Goal: Information Seeking & Learning: Learn about a topic

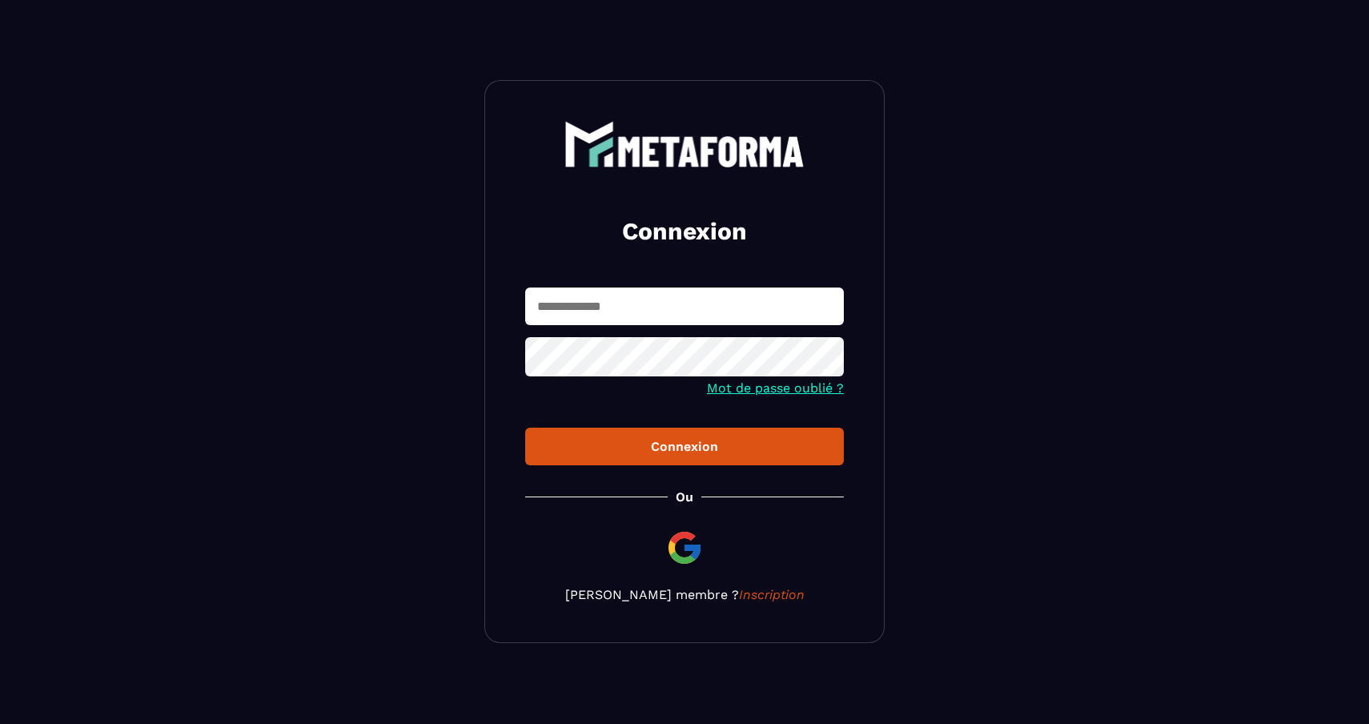
click at [616, 302] on input "text" at bounding box center [684, 306] width 319 height 38
type input "**********"
click at [650, 451] on div "Connexion" at bounding box center [684, 446] width 293 height 15
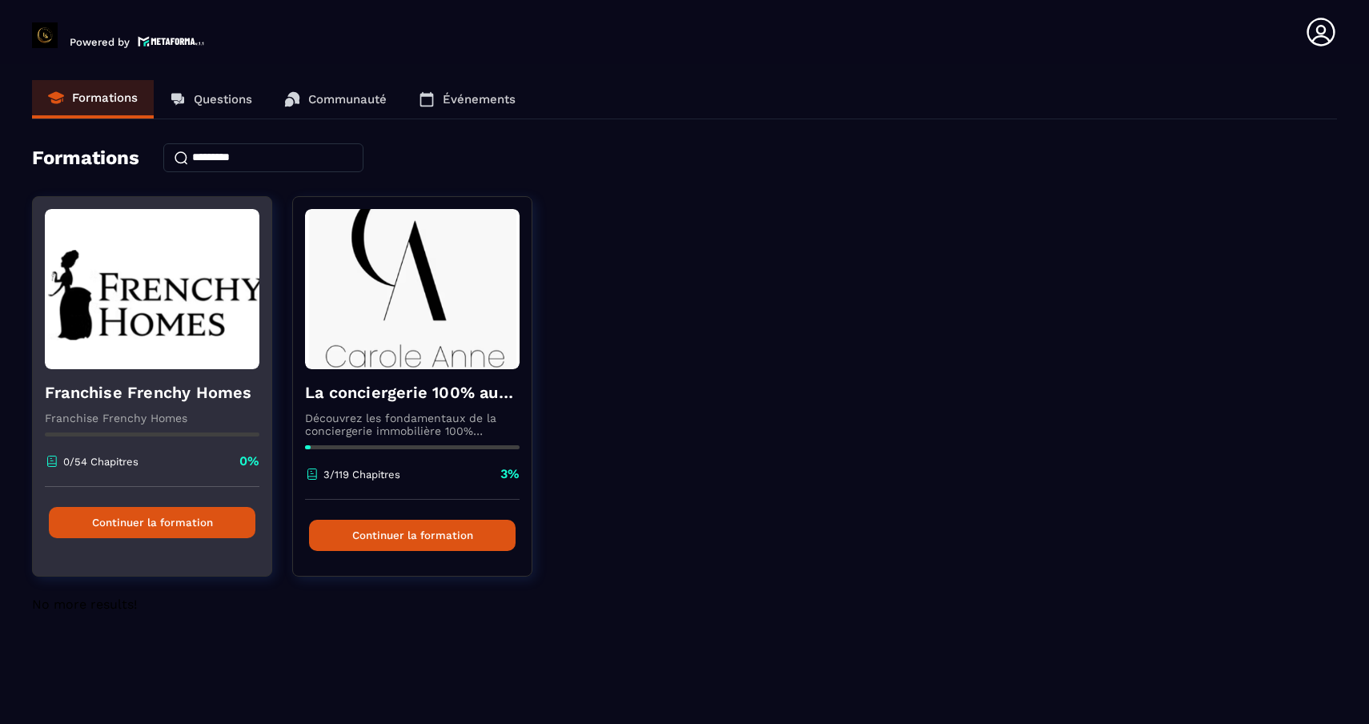
click at [157, 288] on img at bounding box center [152, 289] width 215 height 160
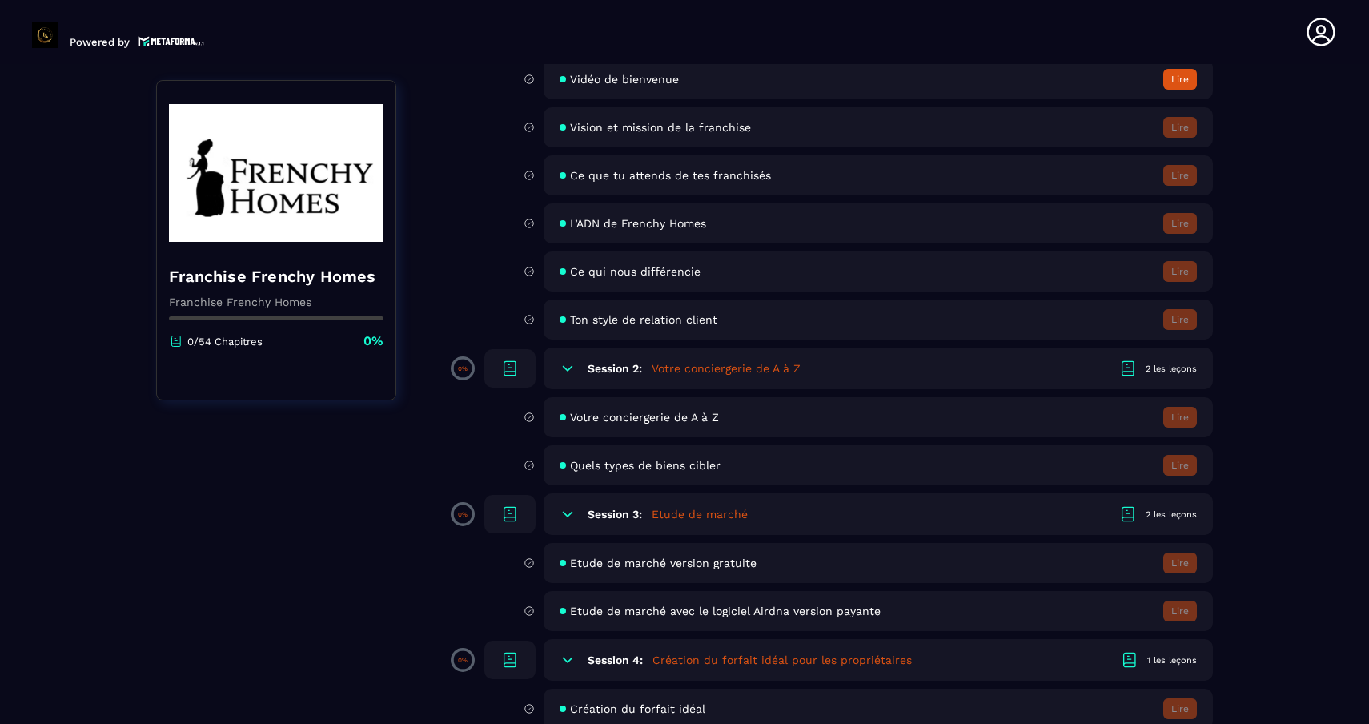
scroll to position [233, 0]
click at [677, 463] on span "Quels types de biens cibler" at bounding box center [645, 464] width 150 height 13
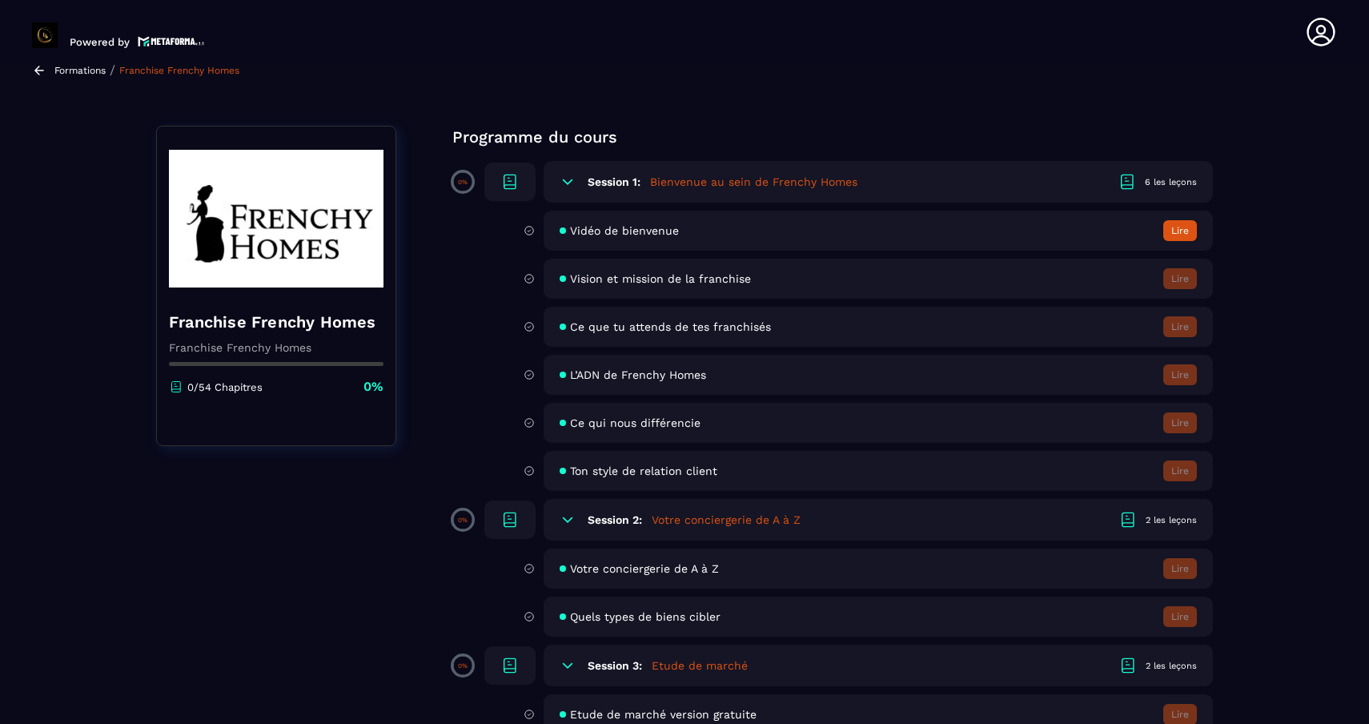
scroll to position [7, 0]
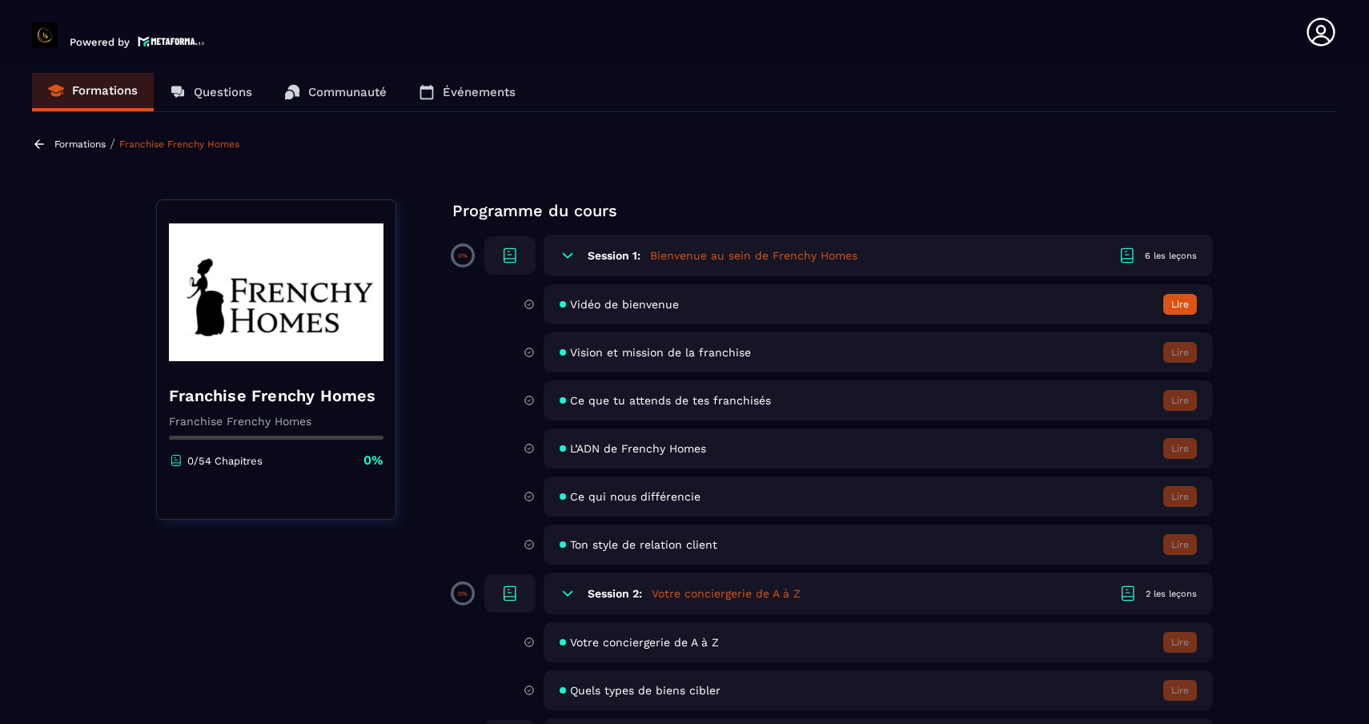
click at [1179, 302] on button "Lire" at bounding box center [1180, 304] width 34 height 21
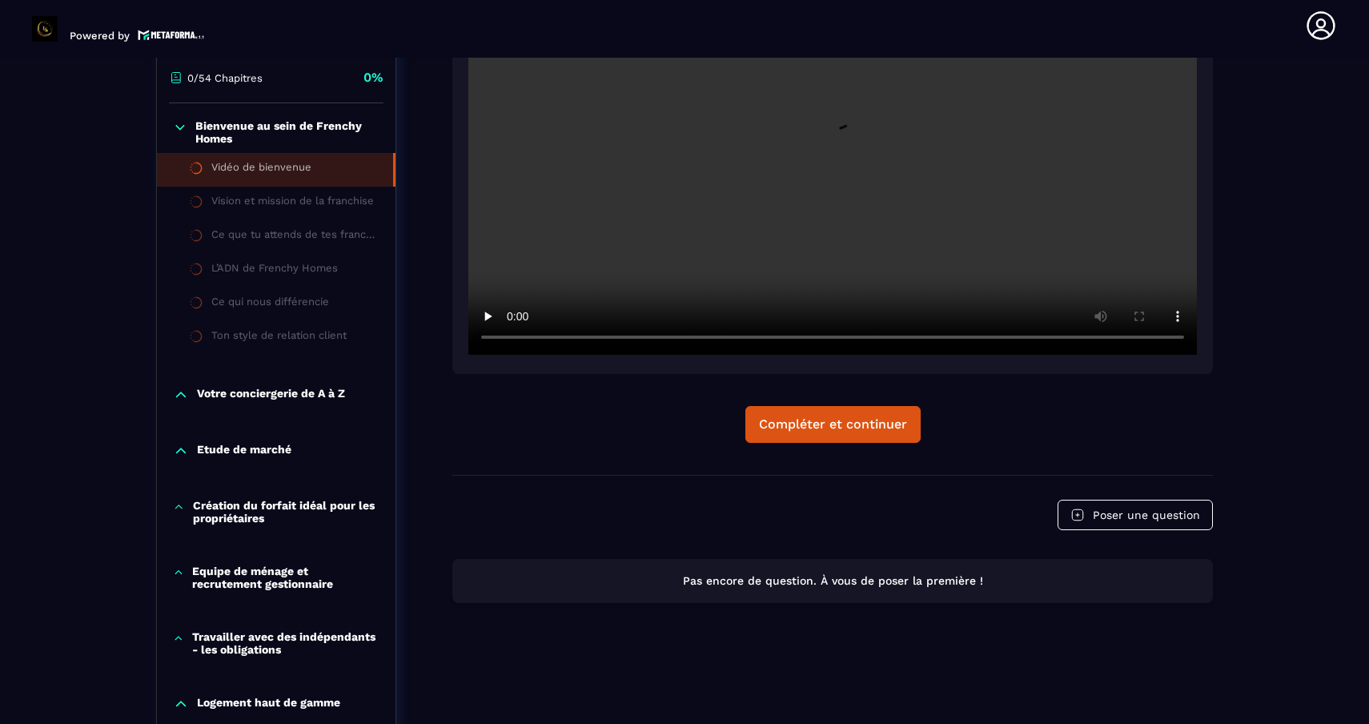
scroll to position [400, 0]
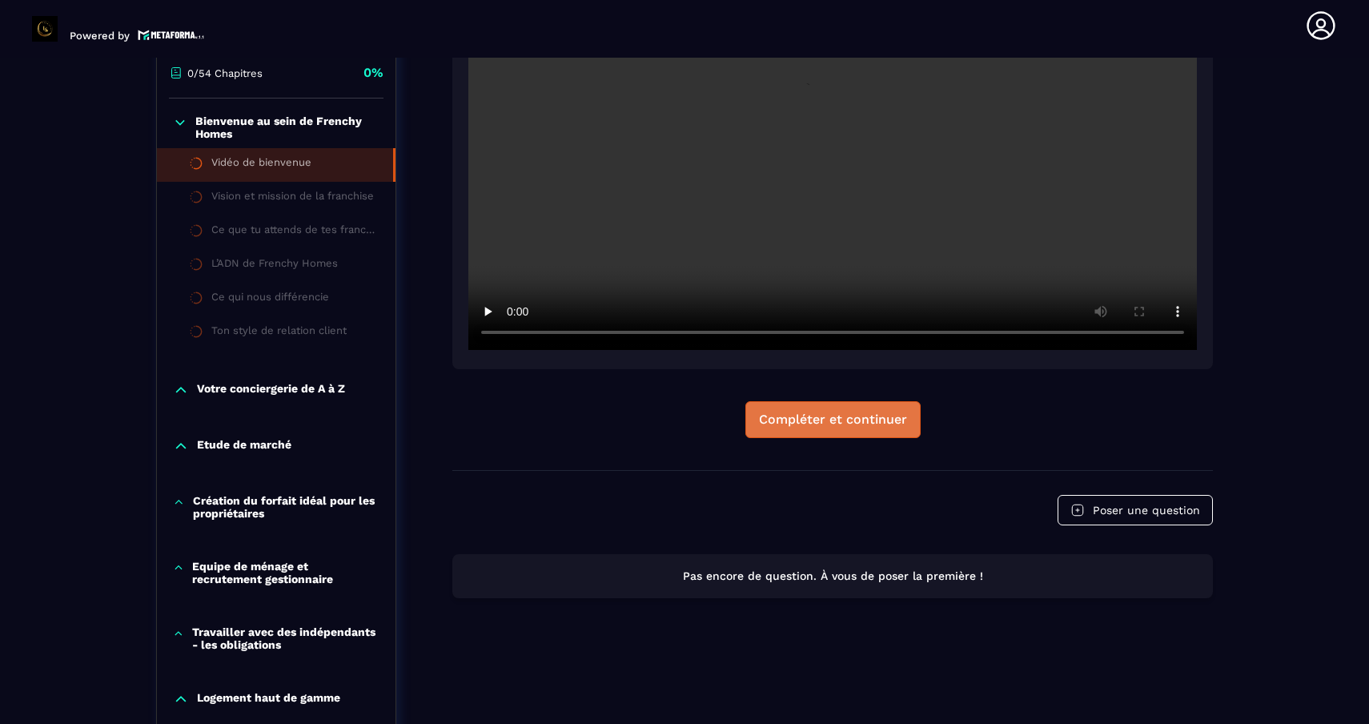
click at [817, 426] on div "Compléter et continuer" at bounding box center [833, 419] width 148 height 16
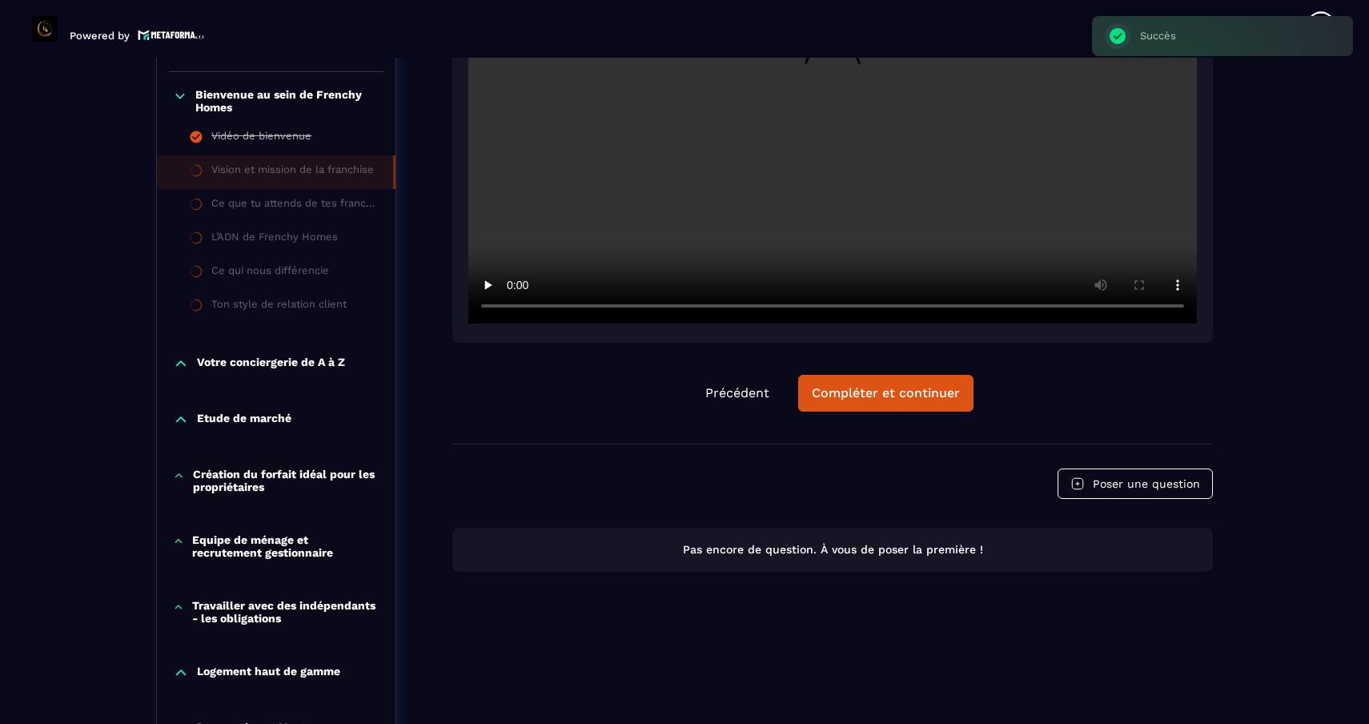
scroll to position [429, 0]
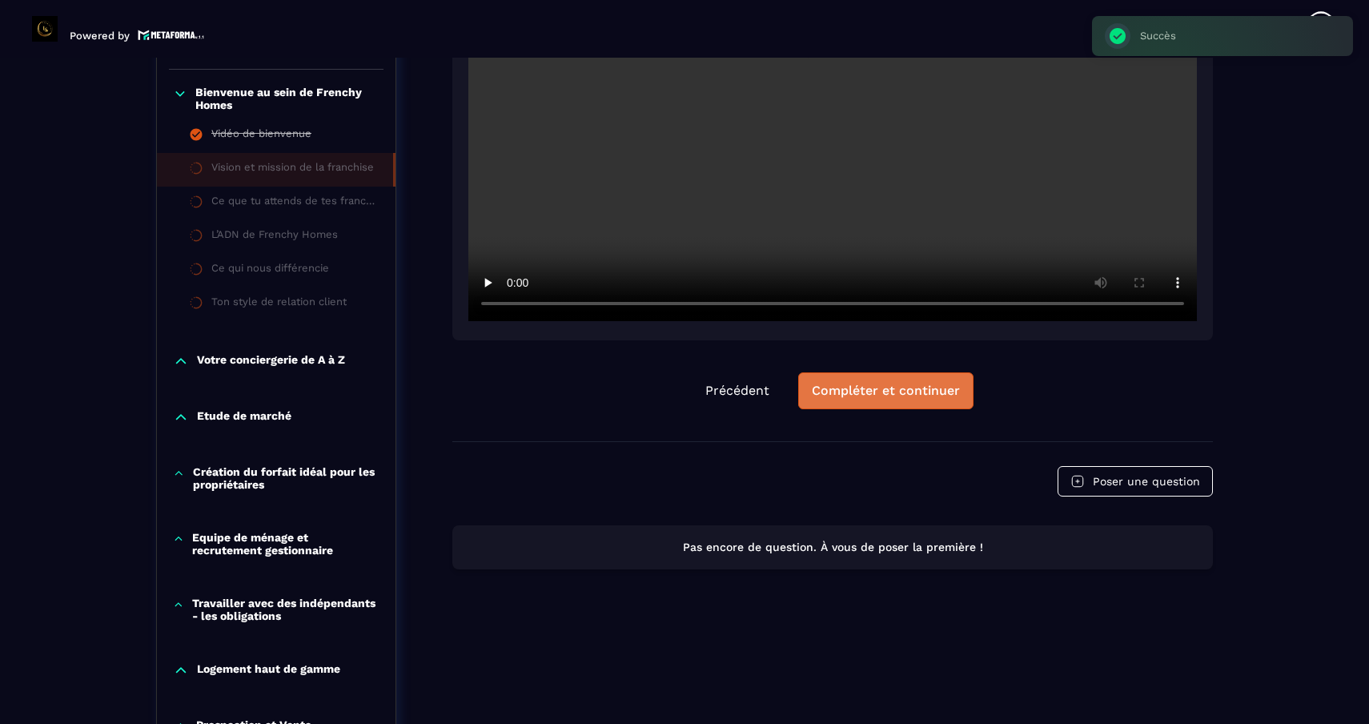
click at [905, 395] on div "Compléter et continuer" at bounding box center [886, 391] width 148 height 16
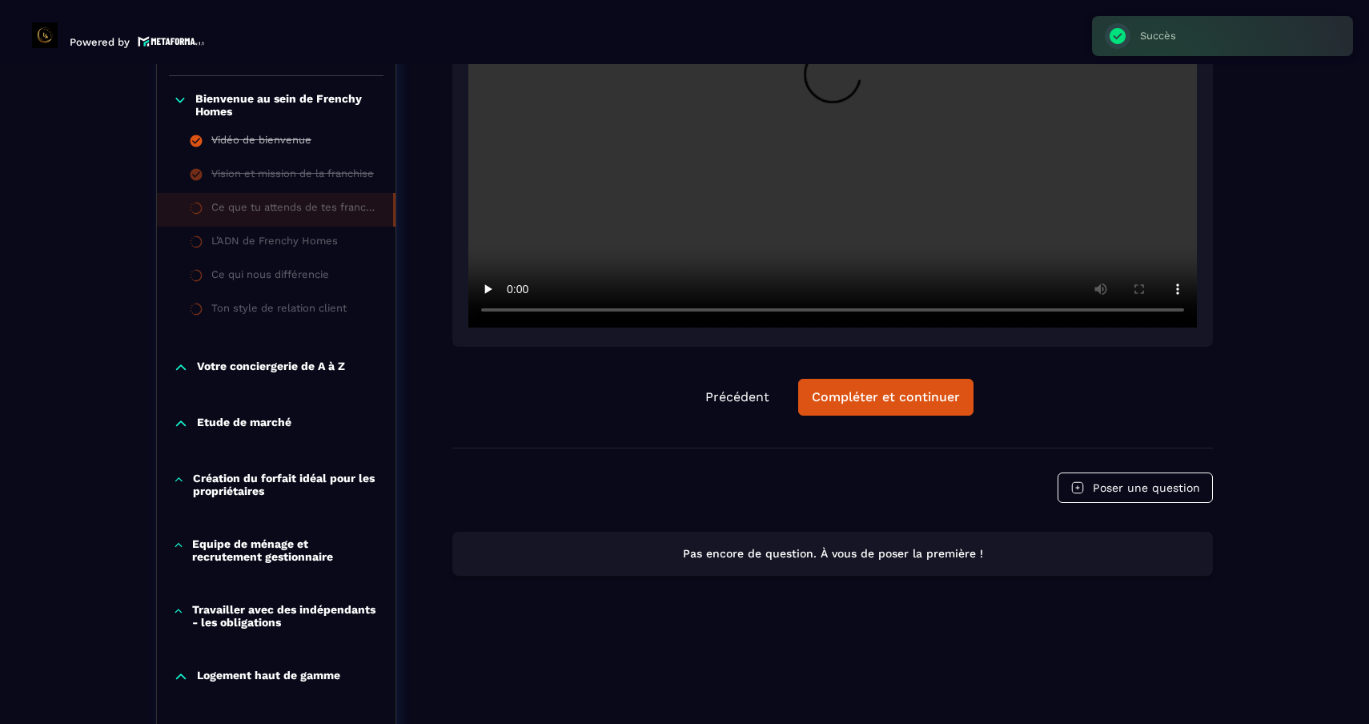
click at [905, 395] on div "Précédent Compléter et continuer" at bounding box center [832, 132] width 760 height 630
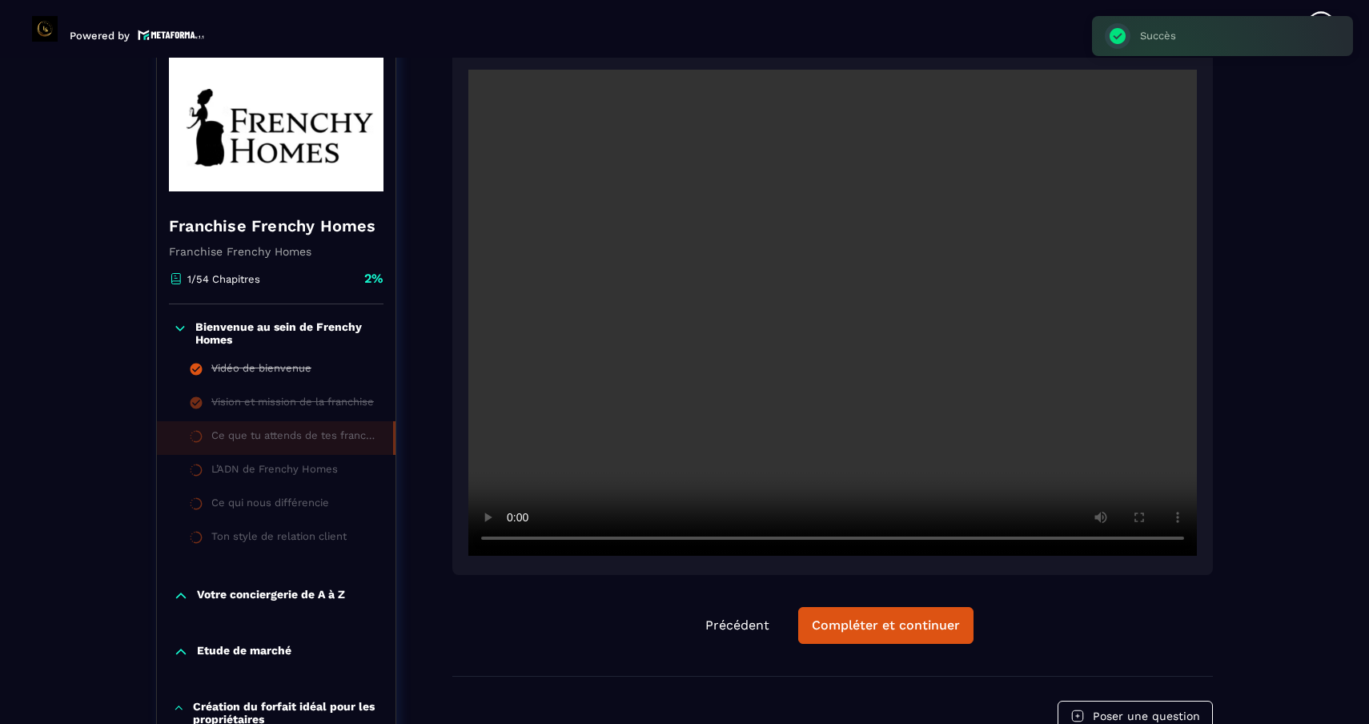
scroll to position [167, 0]
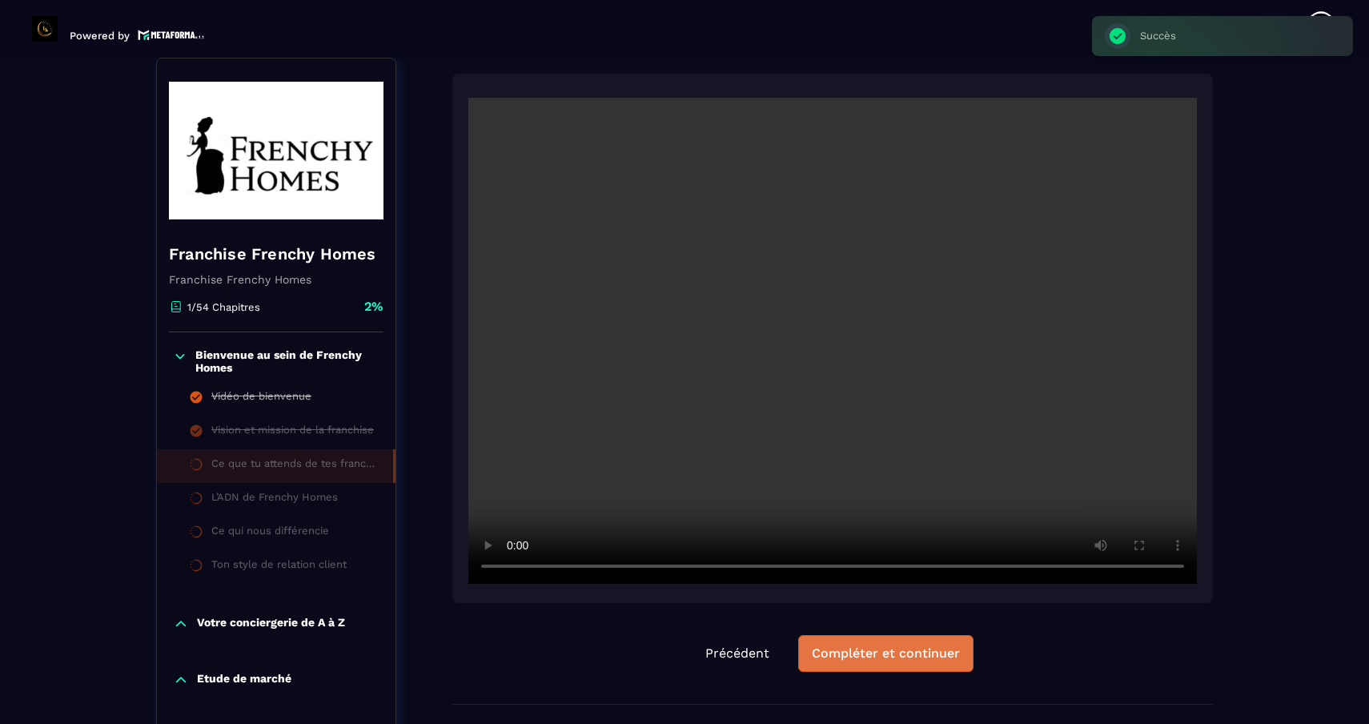
click at [847, 649] on div "Compléter et continuer" at bounding box center [886, 653] width 148 height 16
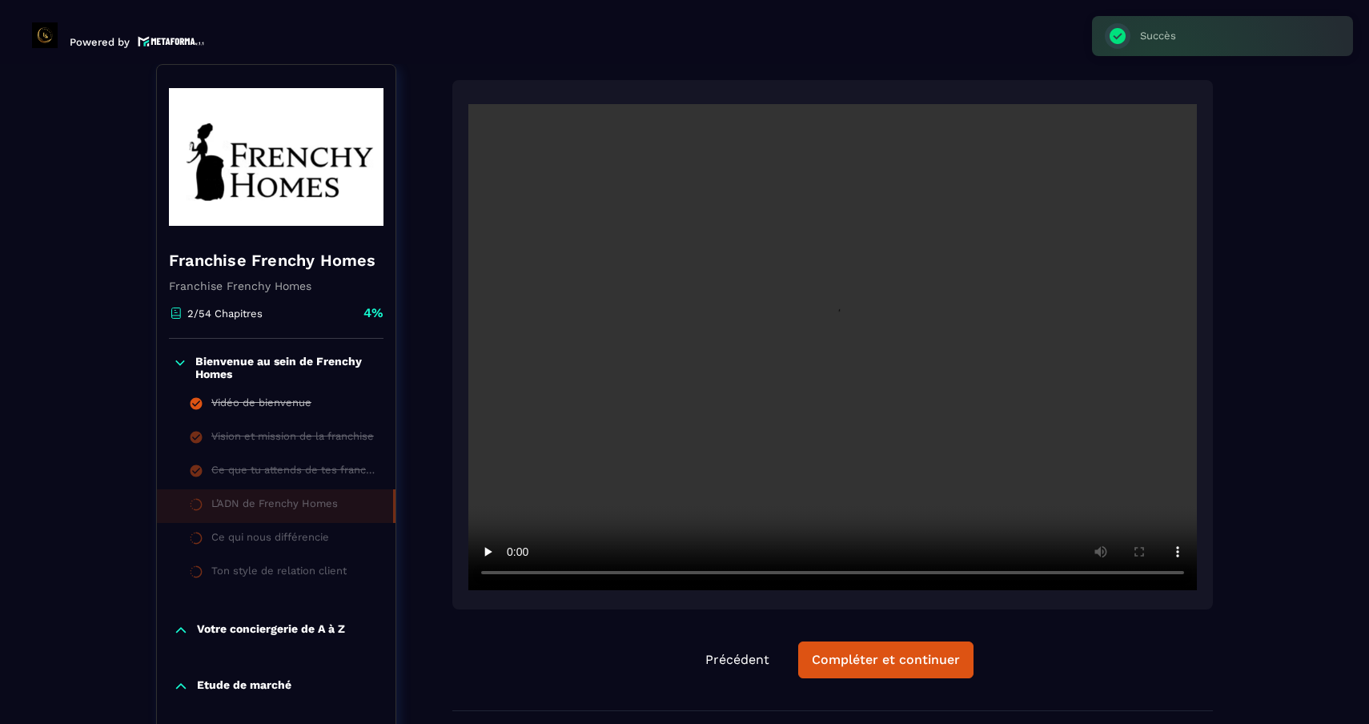
scroll to position [6, 0]
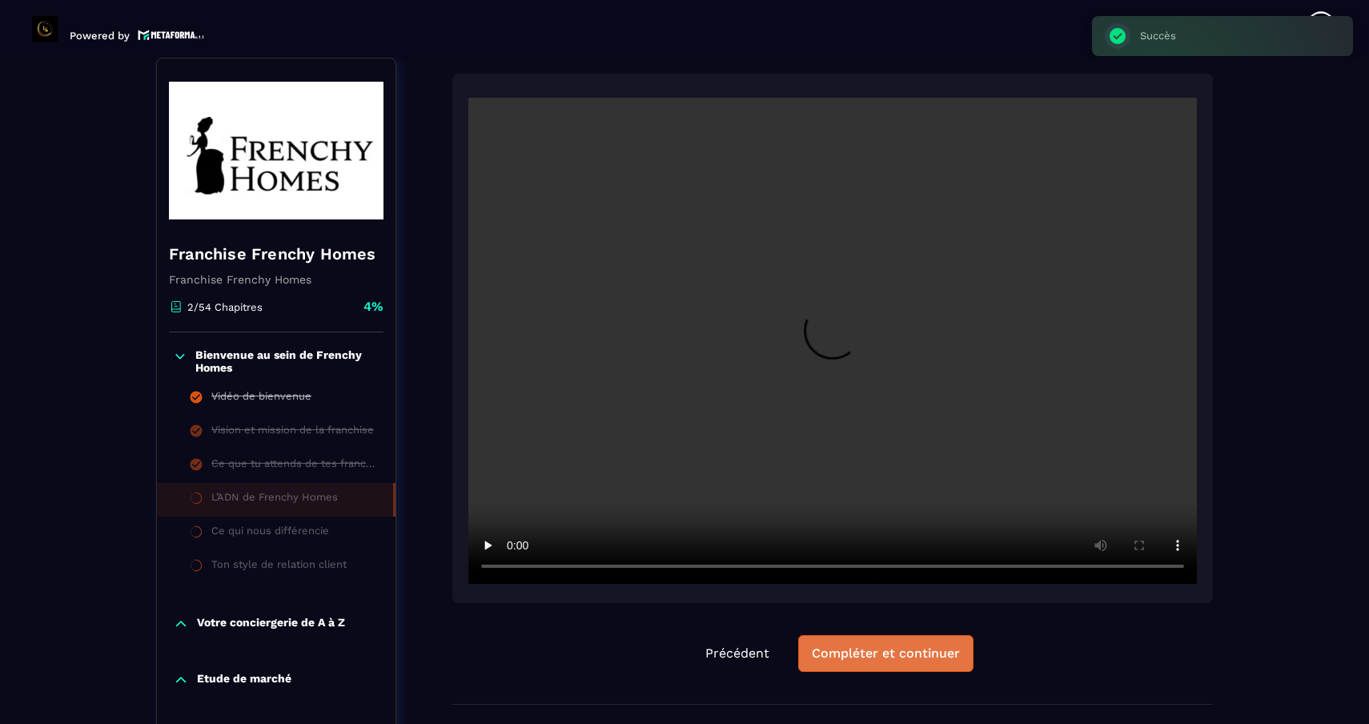
click at [833, 657] on div "Compléter et continuer" at bounding box center [886, 653] width 148 height 16
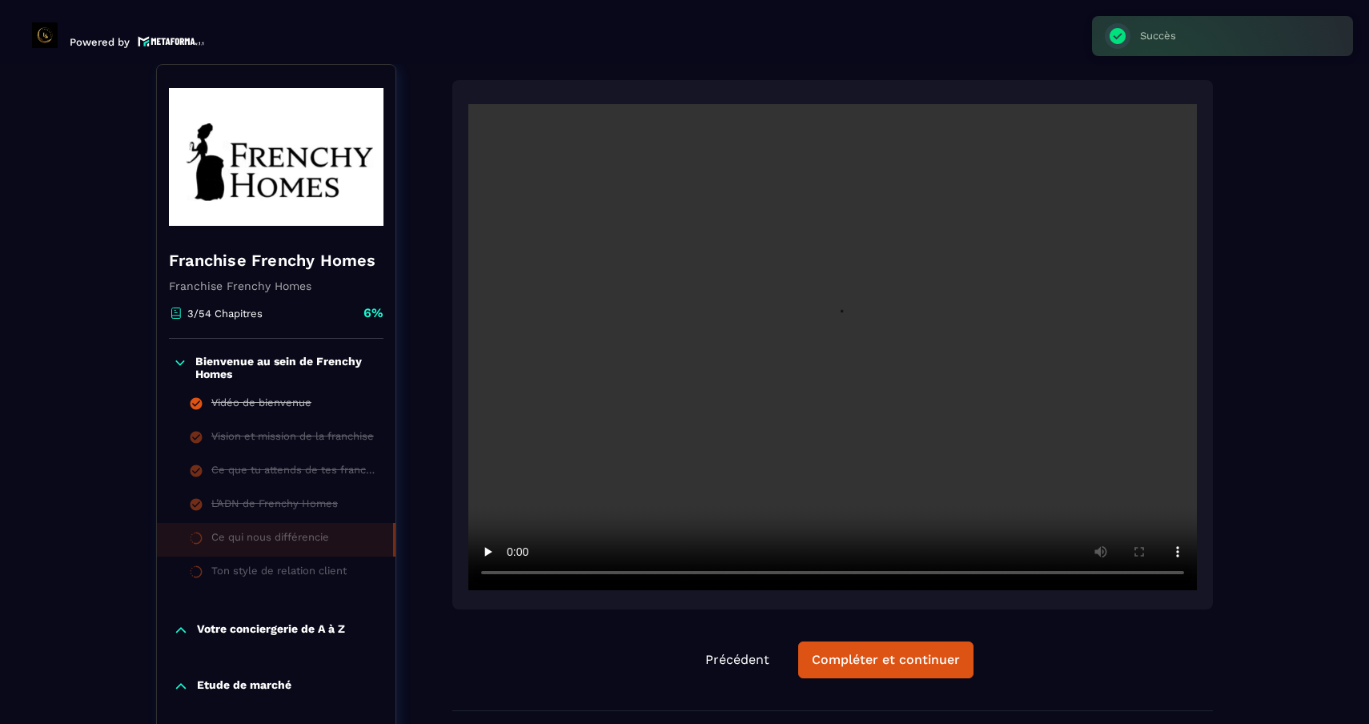
scroll to position [6, 0]
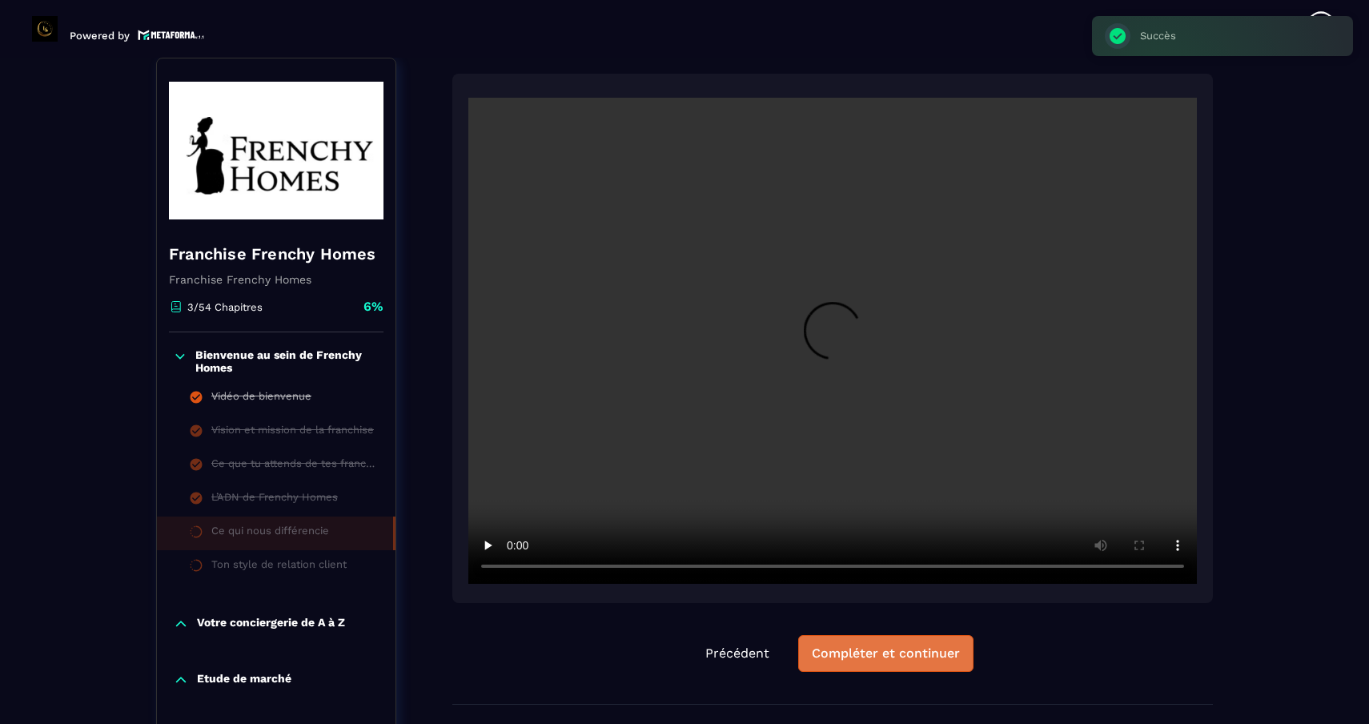
click at [829, 654] on div "Compléter et continuer" at bounding box center [886, 653] width 148 height 16
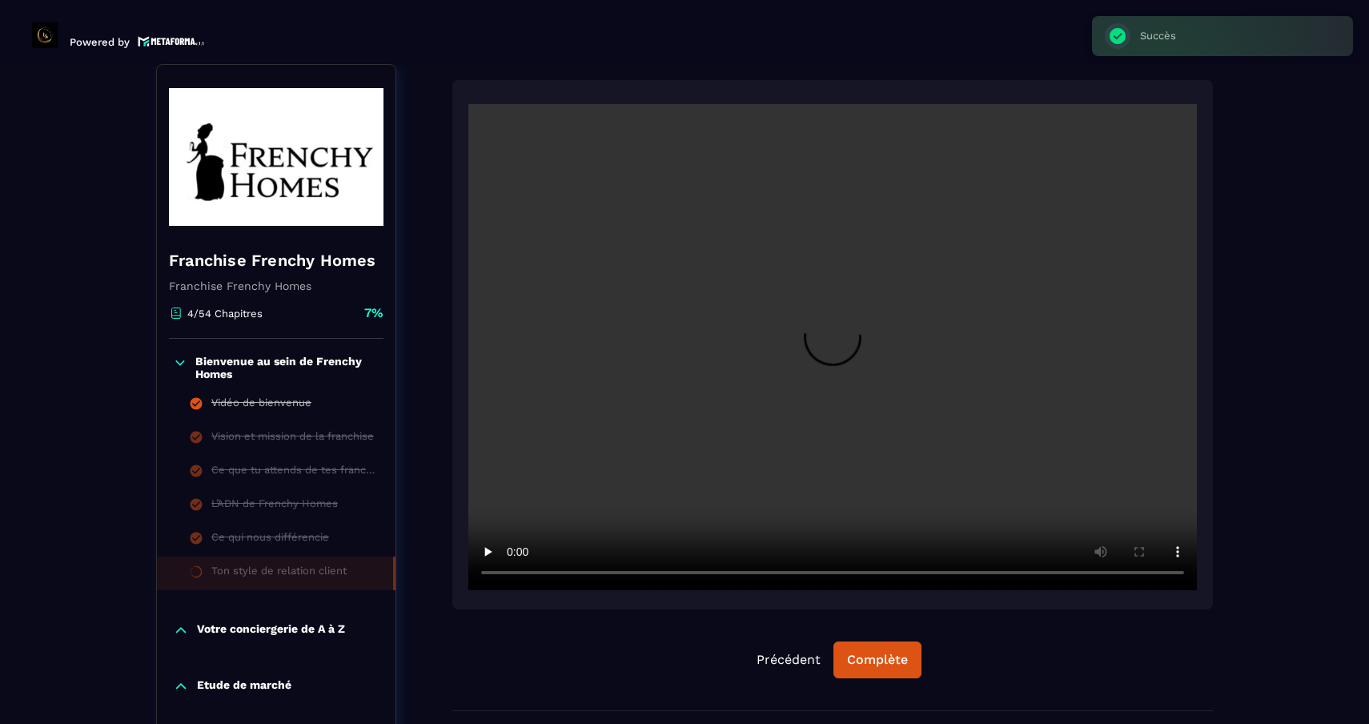
scroll to position [6, 0]
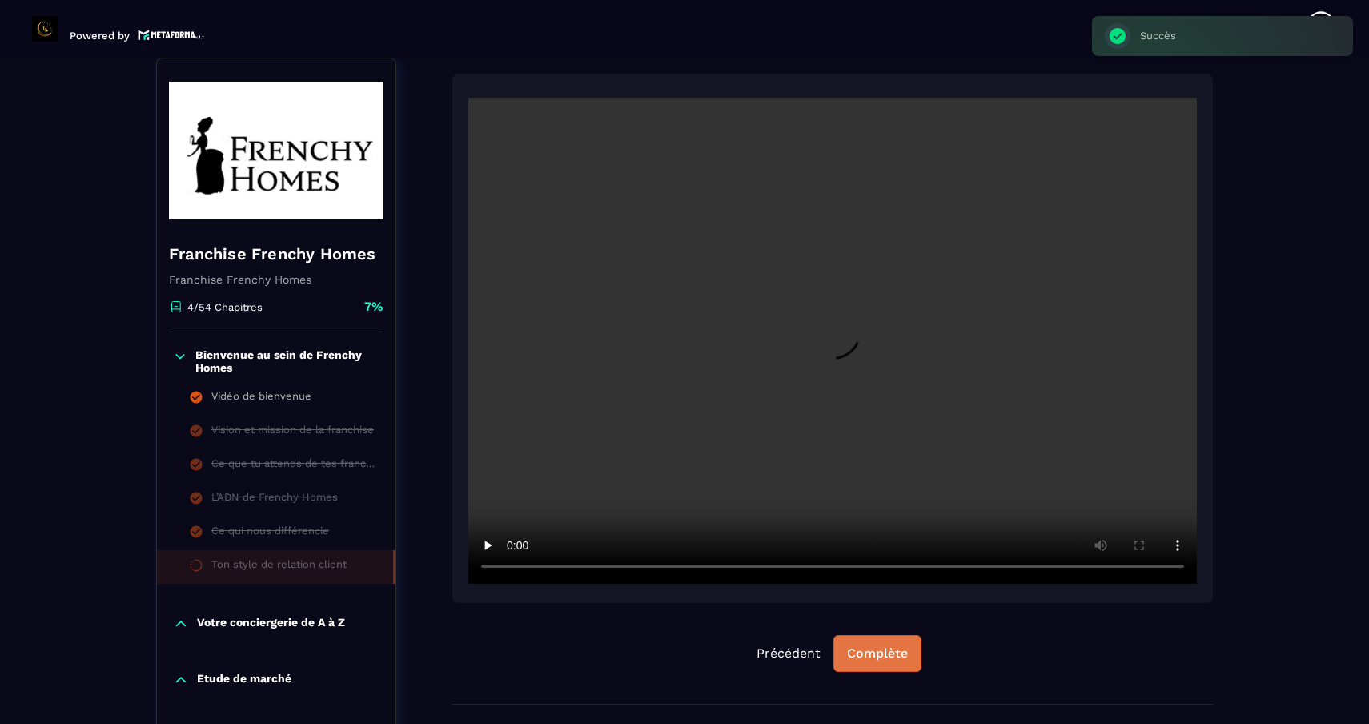
click at [857, 654] on div "Complète" at bounding box center [877, 653] width 61 height 16
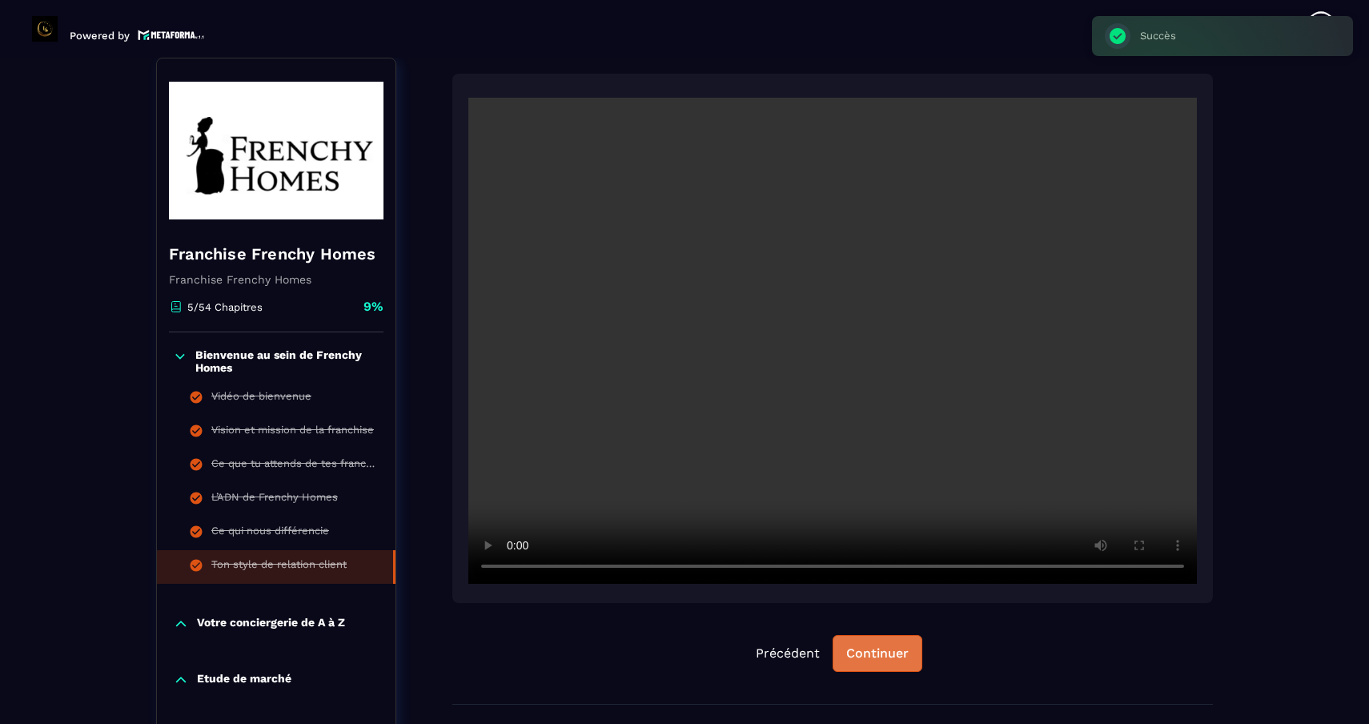
click at [866, 650] on div "Continuer" at bounding box center [877, 653] width 62 height 16
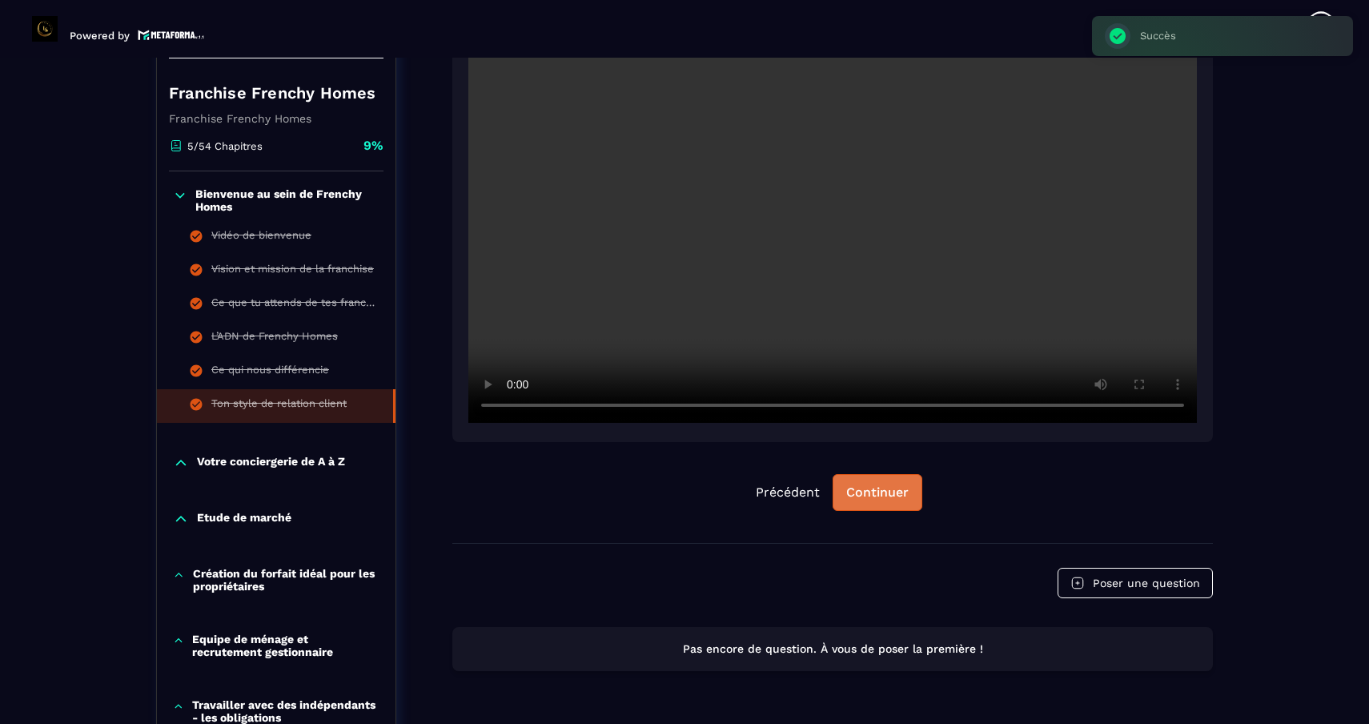
click at [879, 499] on div "Continuer" at bounding box center [877, 492] width 62 height 16
click at [323, 459] on p "Votre conciergerie de A à Z" at bounding box center [271, 463] width 148 height 16
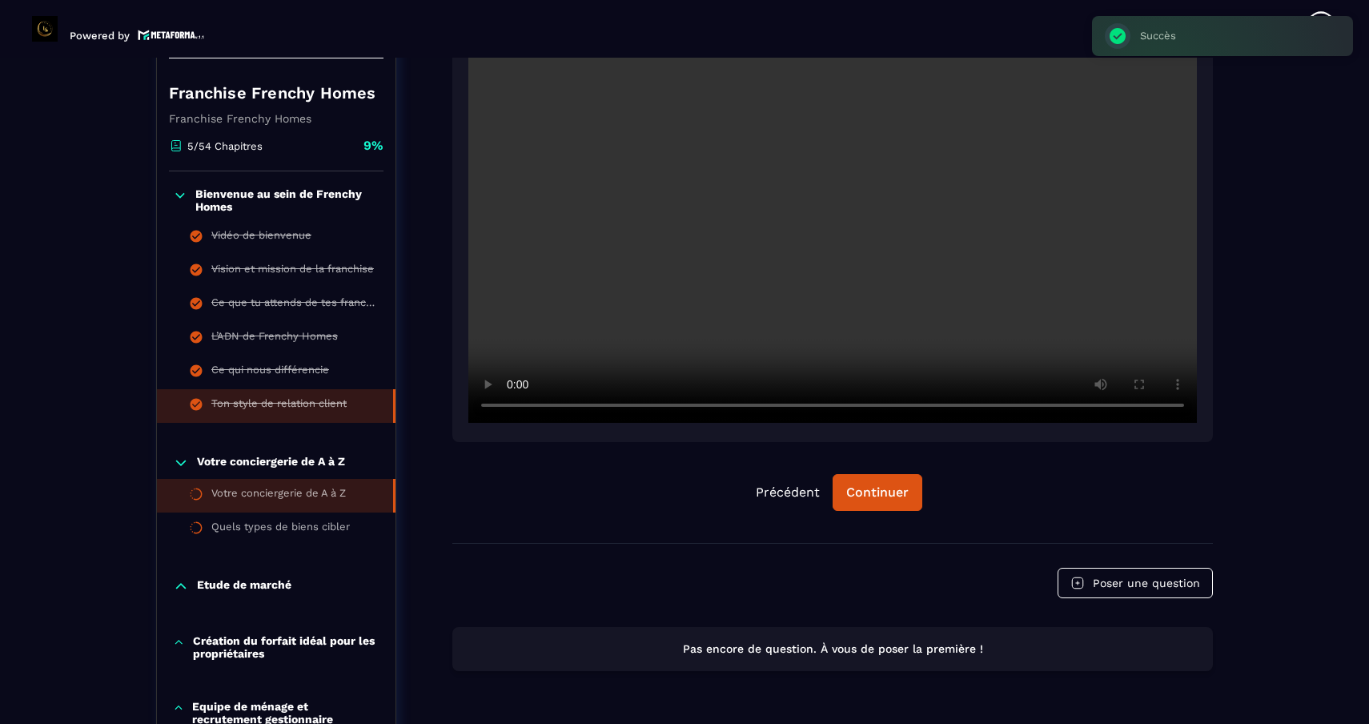
click at [316, 493] on div "Votre conciergerie de A à Z" at bounding box center [278, 496] width 134 height 18
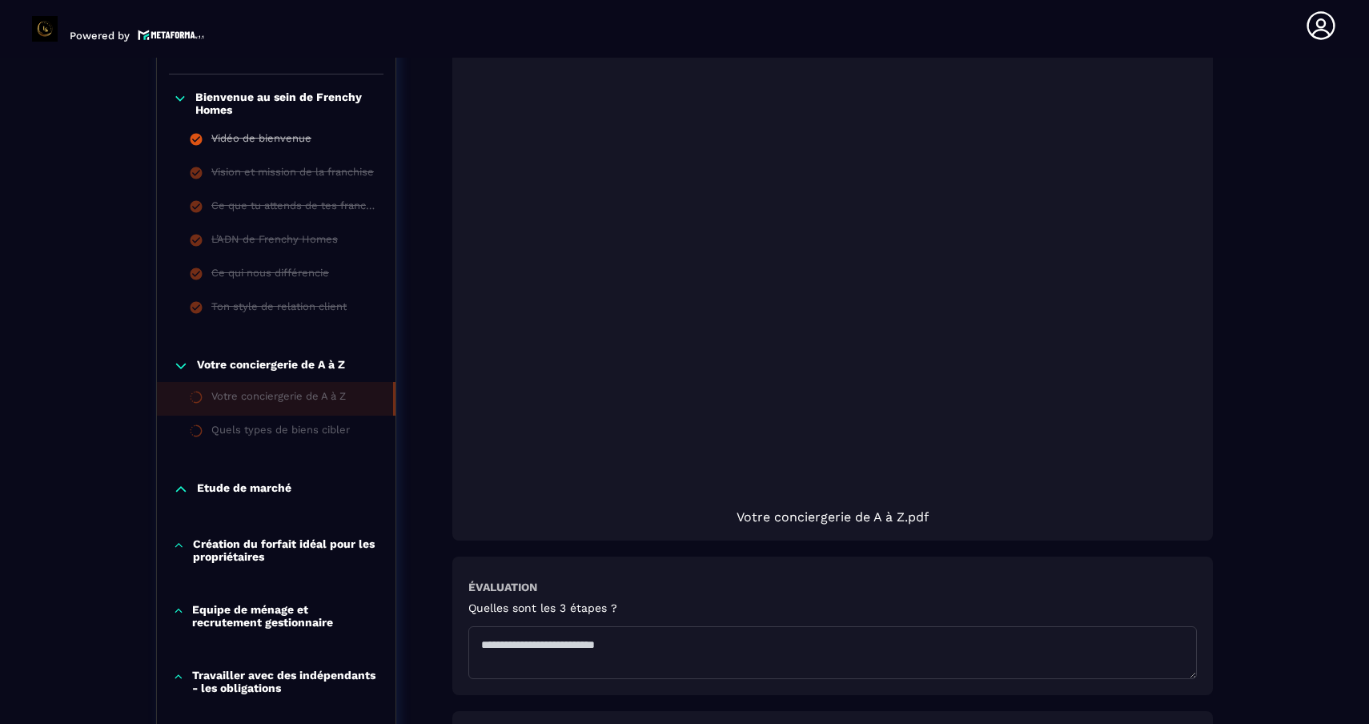
scroll to position [1063, 0]
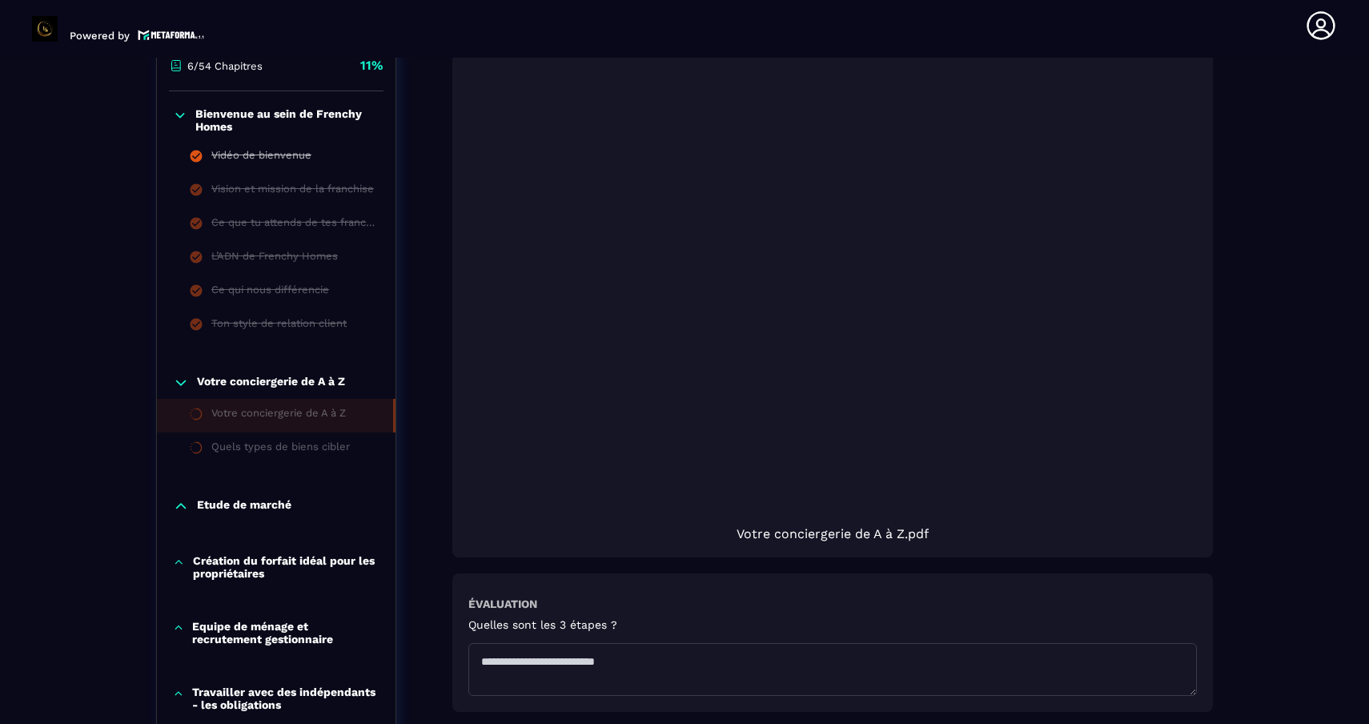
click at [814, 536] on span "Votre conciergerie de A à Z.pdf" at bounding box center [832, 533] width 192 height 15
click at [861, 473] on div at bounding box center [832, 276] width 728 height 486
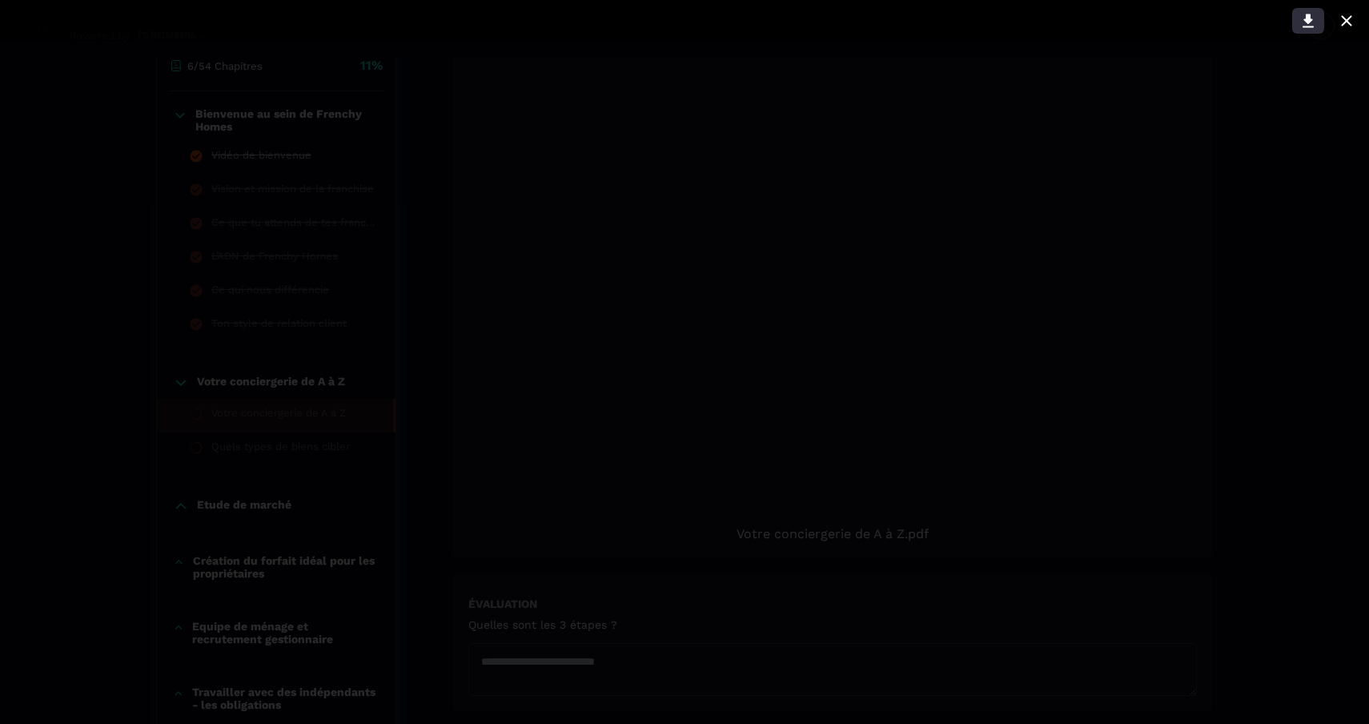
click at [1302, 24] on icon at bounding box center [1307, 20] width 19 height 19
click at [1343, 15] on icon at bounding box center [1346, 20] width 19 height 19
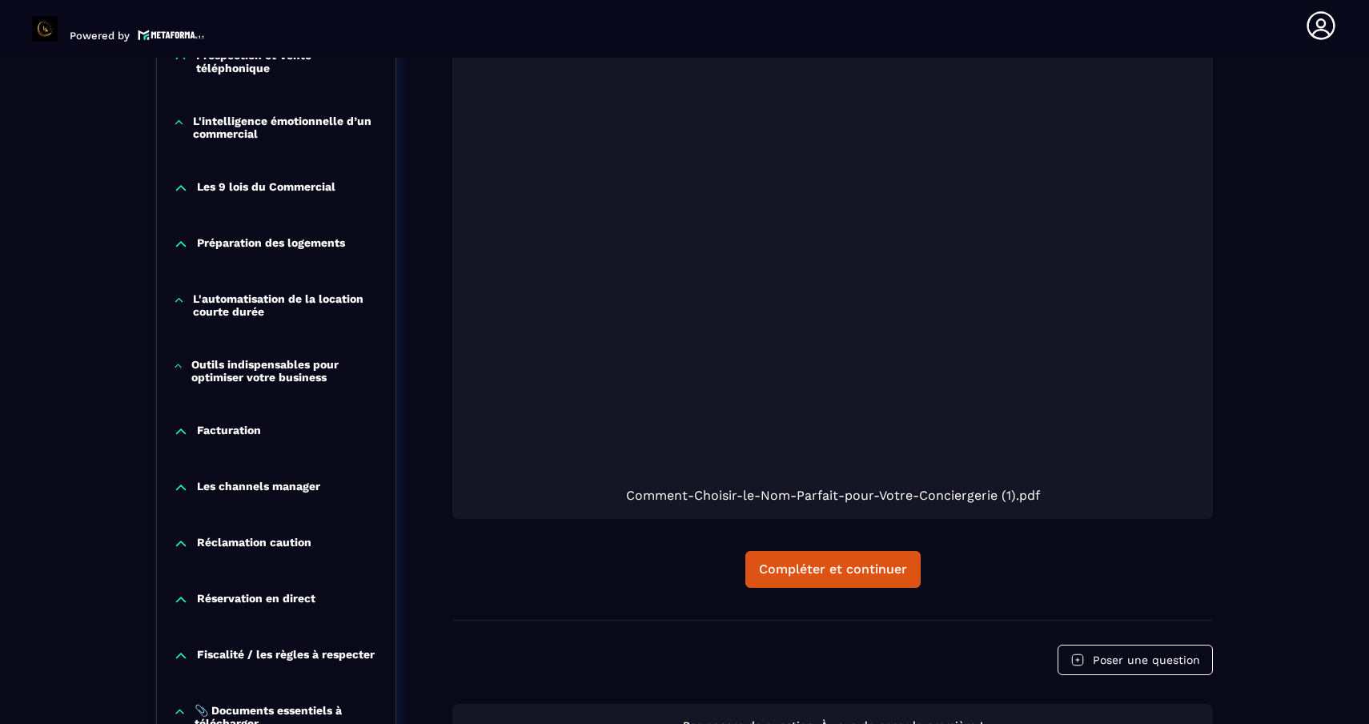
scroll to position [1853, 0]
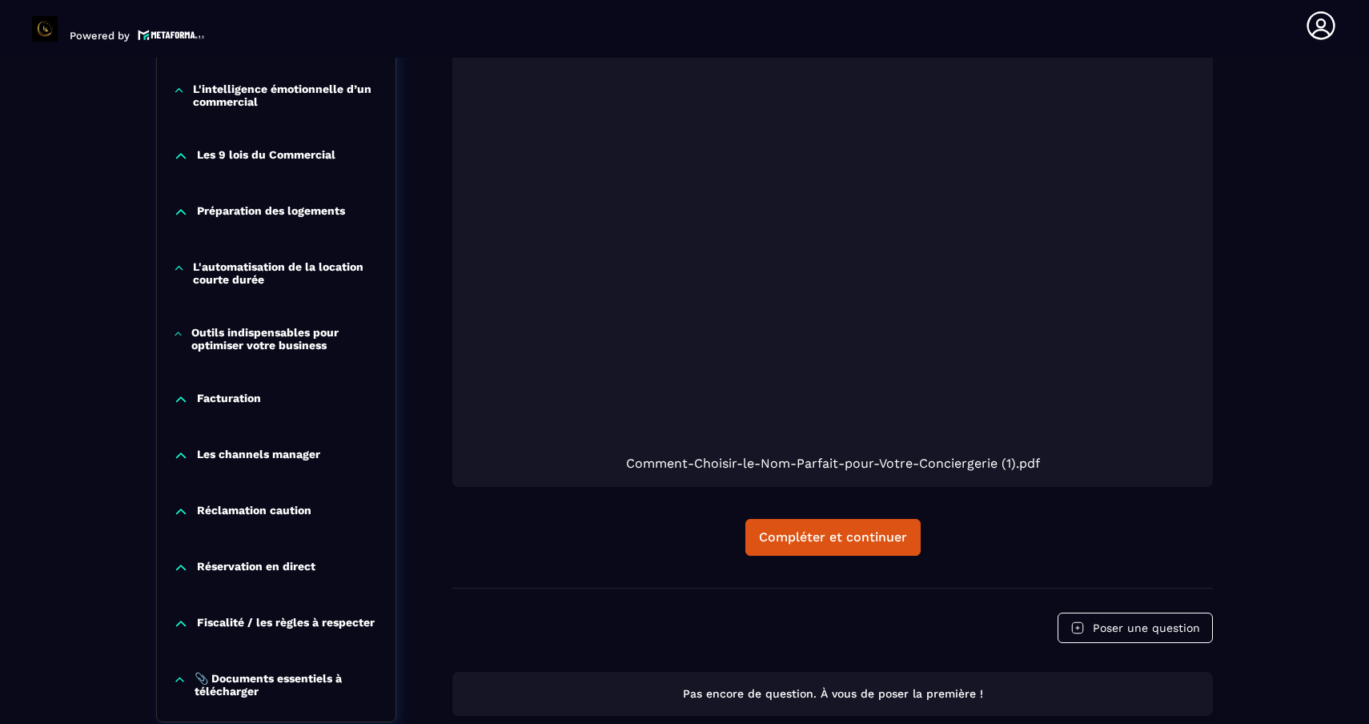
click at [877, 471] on span "Comment-Choisir-le-Nom-Parfait-pour-Votre-Conciergerie (1).pdf" at bounding box center [833, 462] width 414 height 15
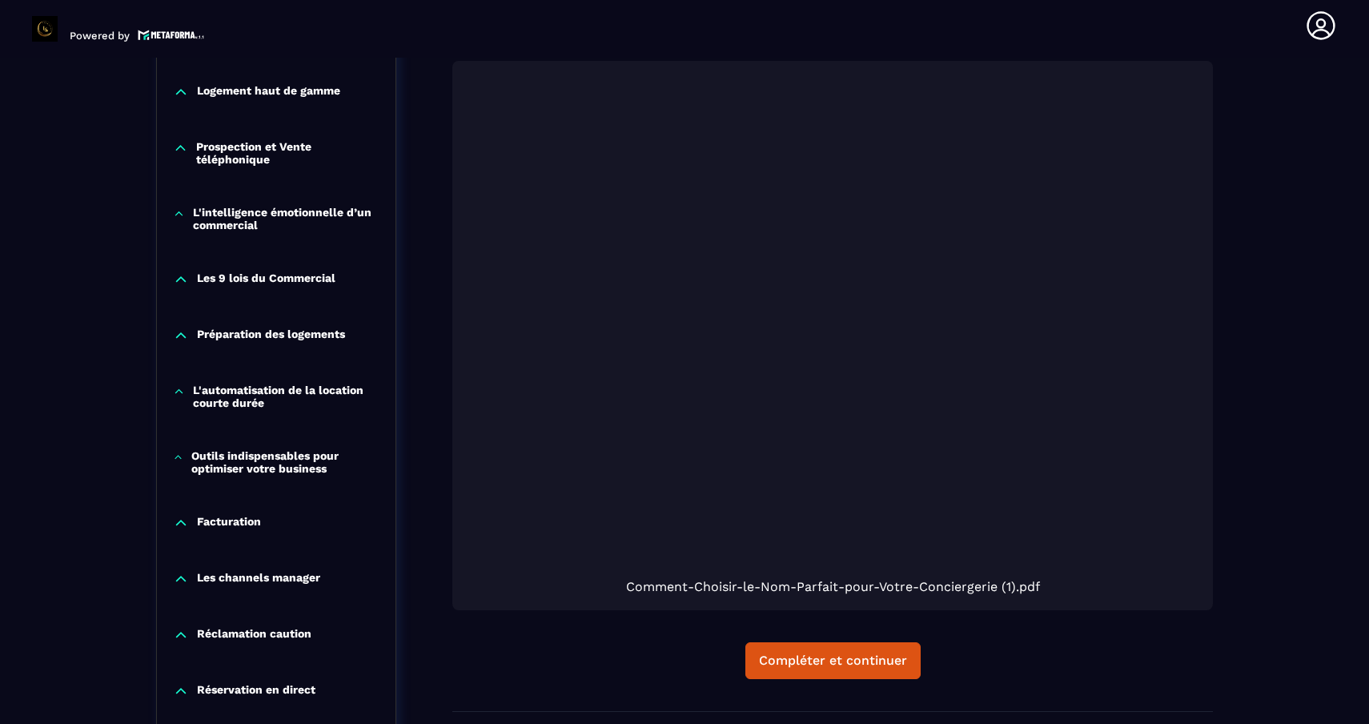
scroll to position [1711, 0]
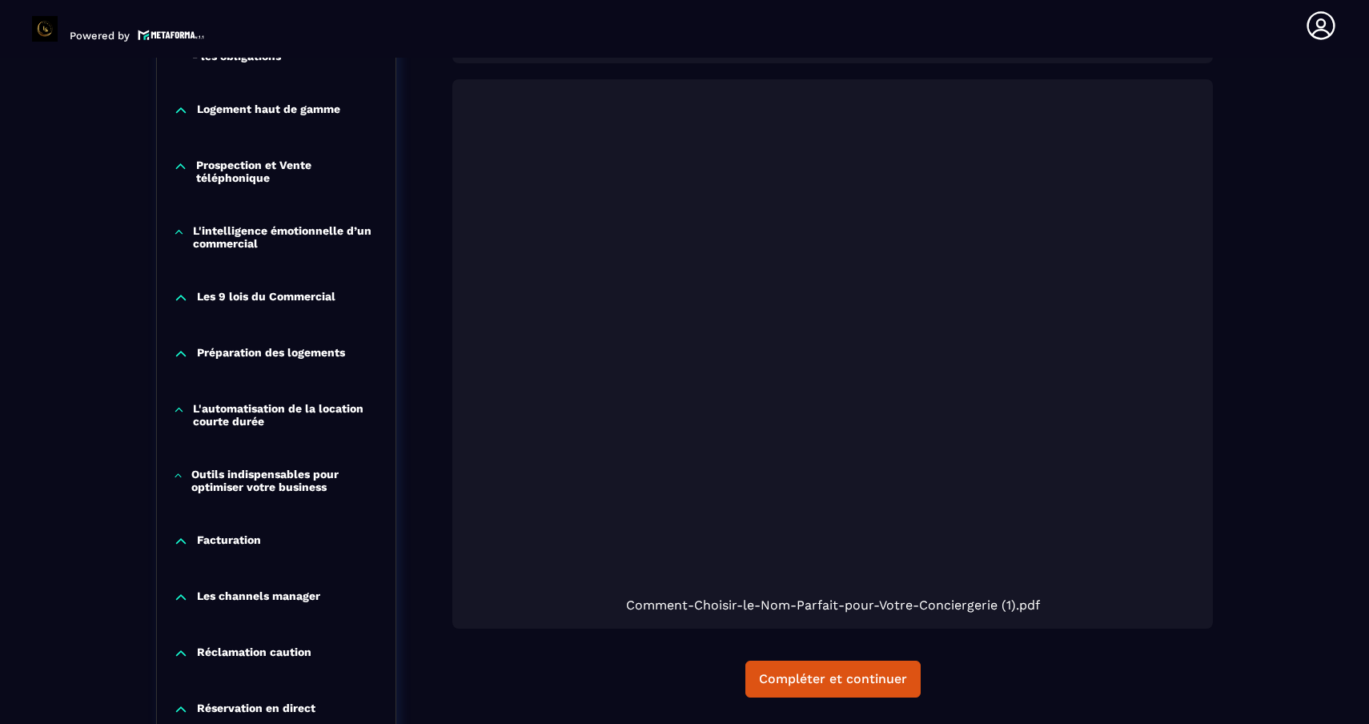
click at [932, 317] on div at bounding box center [832, 346] width 728 height 486
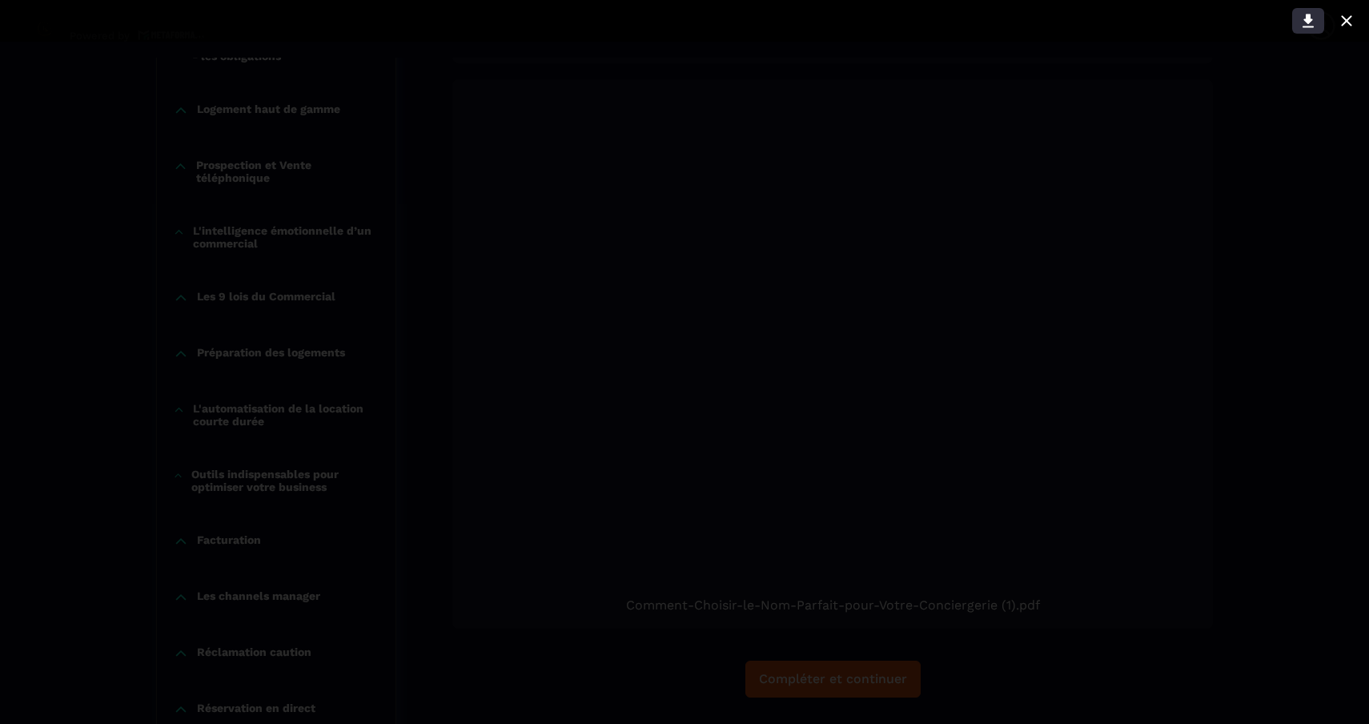
click at [1302, 19] on icon at bounding box center [1307, 20] width 19 height 19
click at [1337, 25] on icon at bounding box center [1346, 20] width 19 height 19
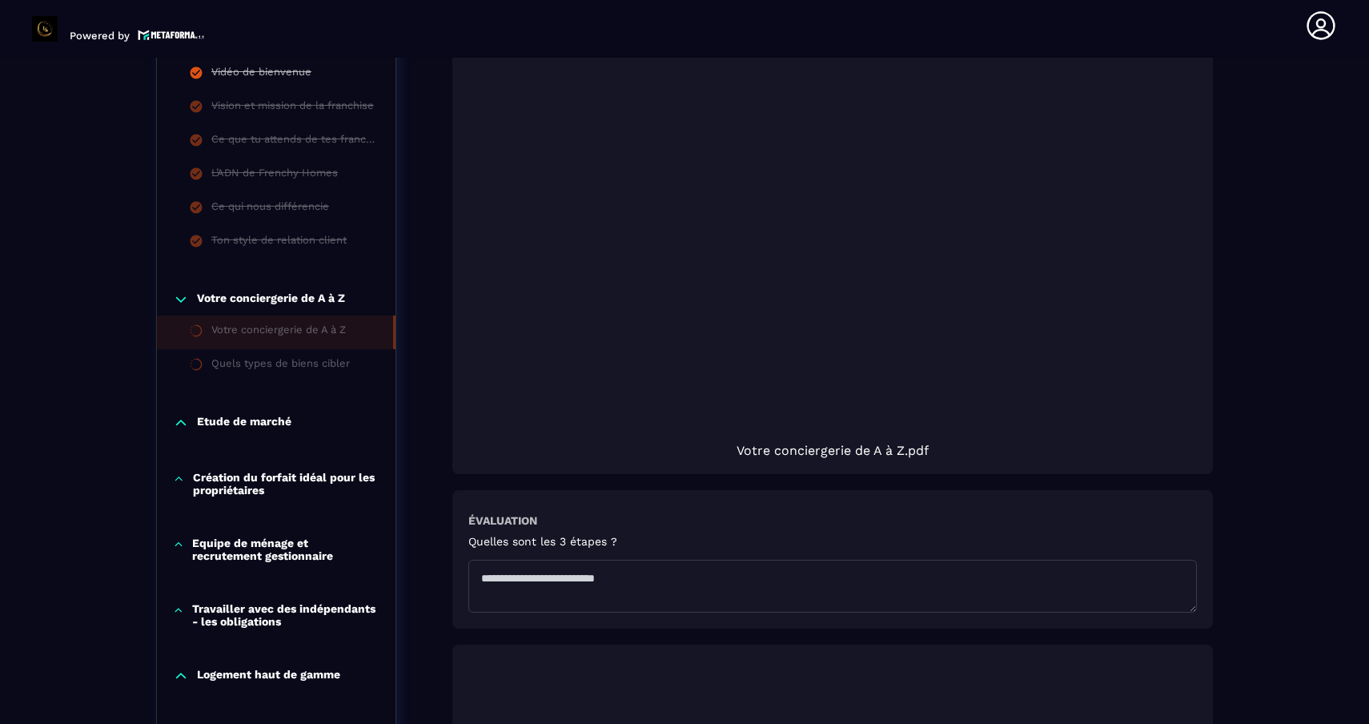
scroll to position [1186, 0]
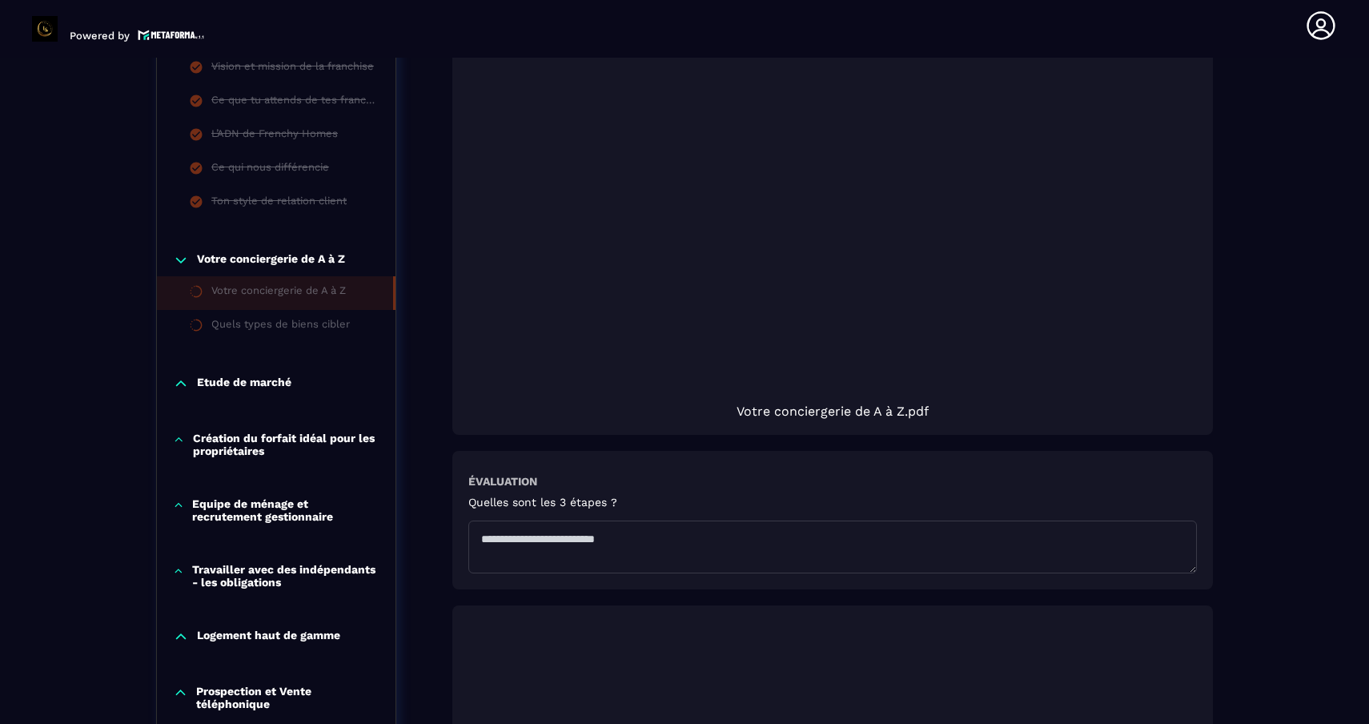
click at [811, 304] on div at bounding box center [832, 153] width 728 height 486
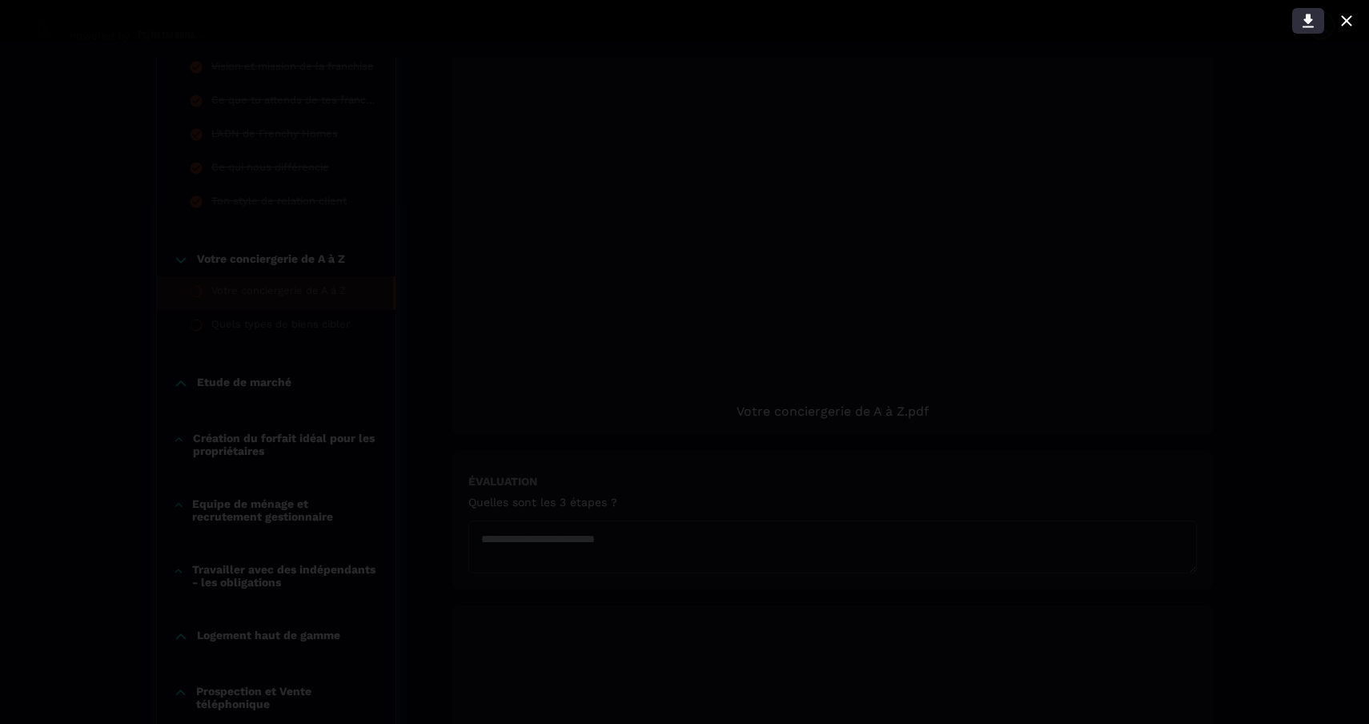
click at [1306, 18] on icon at bounding box center [1307, 21] width 11 height 14
click at [1350, 19] on icon at bounding box center [1346, 20] width 19 height 19
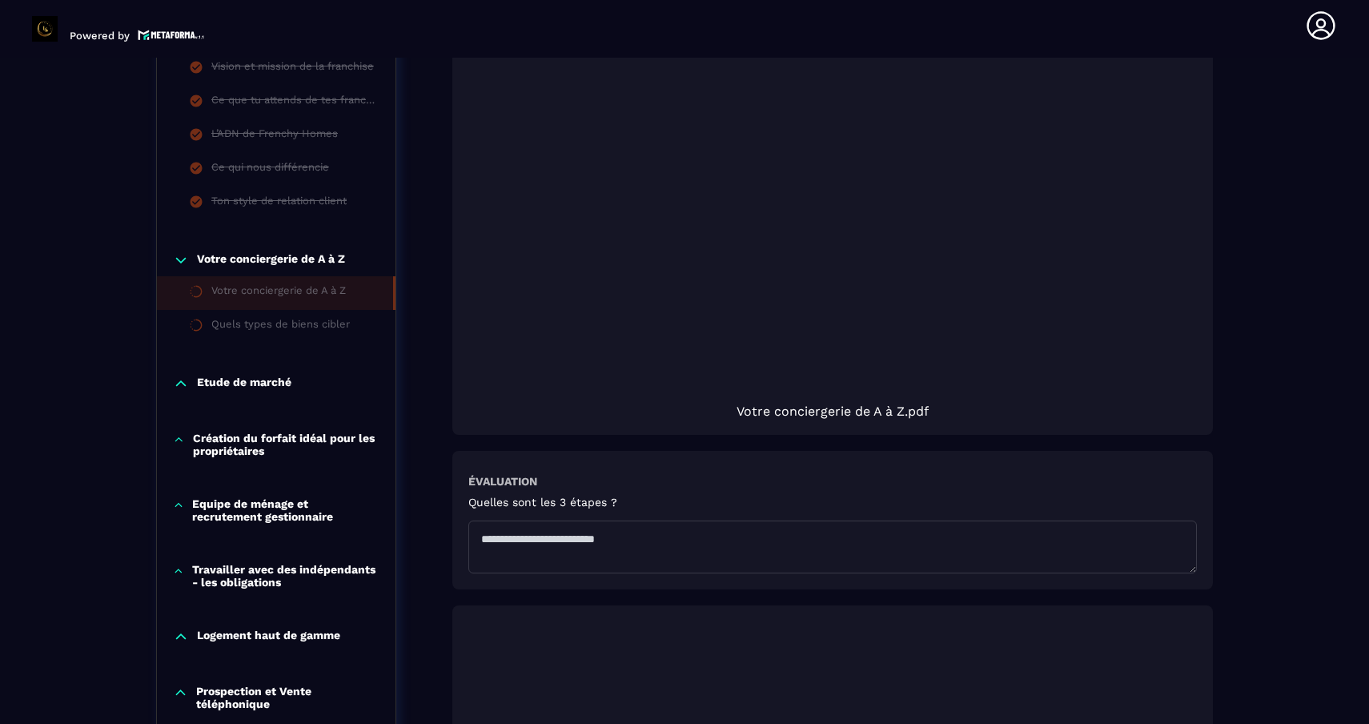
click at [254, 383] on p "Etude de marché" at bounding box center [244, 383] width 94 height 16
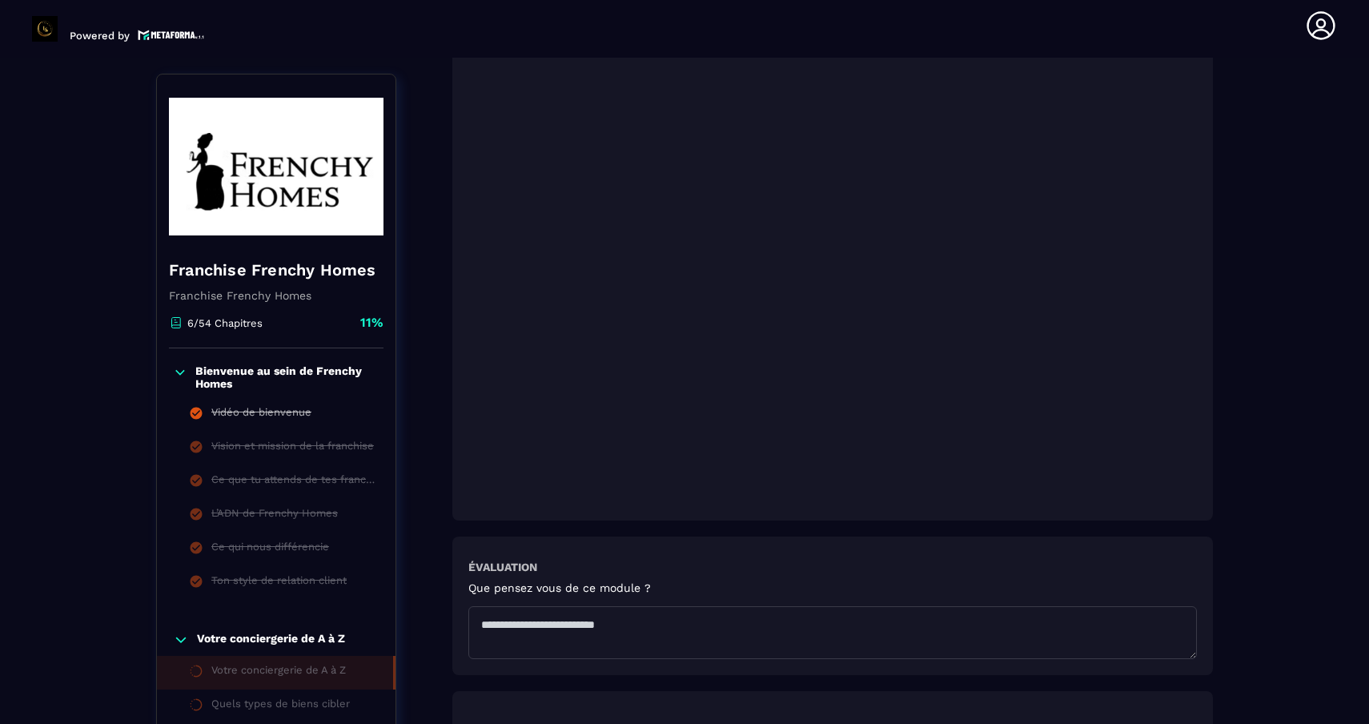
scroll to position [644, 0]
